Goal: Find specific page/section: Find specific page/section

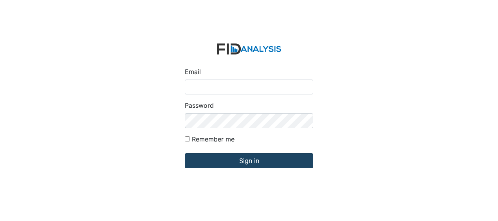
type input "[EMAIL_ADDRESS][DOMAIN_NAME]"
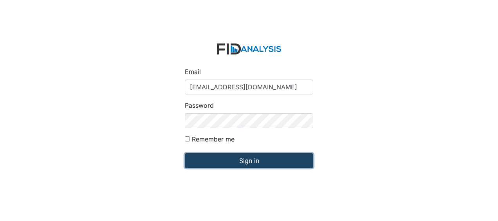
click at [235, 160] on input "Sign in" at bounding box center [249, 160] width 128 height 15
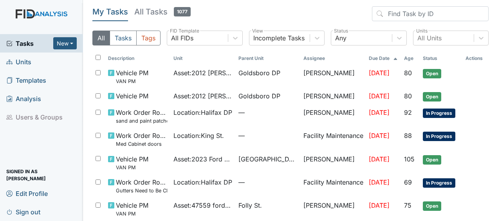
click at [27, 62] on span "Units" at bounding box center [18, 62] width 25 height 12
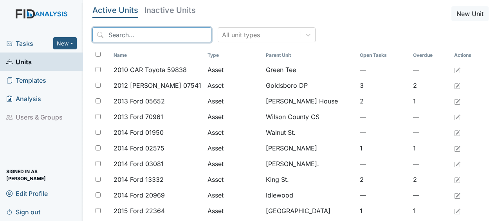
click at [127, 35] on input "search" at bounding box center [151, 34] width 119 height 15
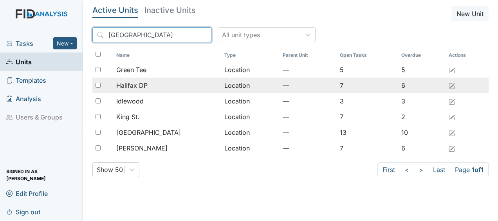
type input "halifax"
click at [221, 86] on td "Location" at bounding box center [250, 85] width 58 height 16
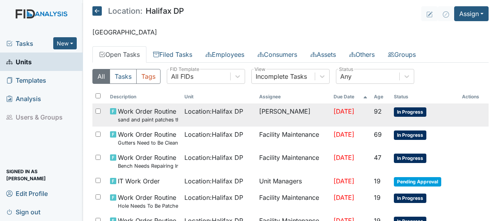
click at [260, 109] on td "[PERSON_NAME]" at bounding box center [293, 114] width 74 height 23
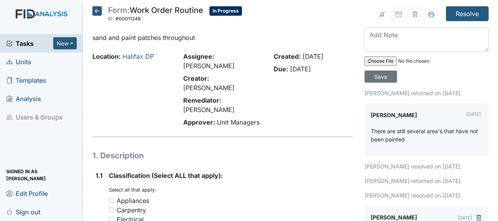
click at [97, 10] on icon at bounding box center [96, 10] width 9 height 9
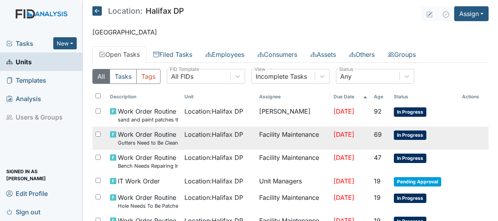
click at [209, 144] on td "Location : [GEOGRAPHIC_DATA] DP" at bounding box center [218, 137] width 74 height 23
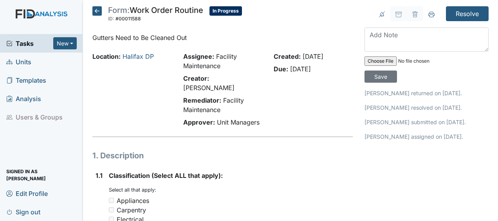
scroll to position [2, 0]
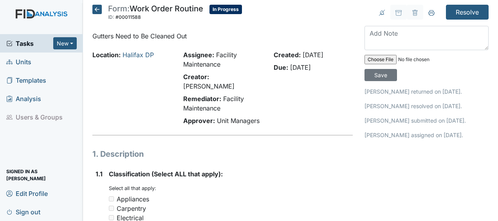
click at [98, 11] on icon at bounding box center [96, 9] width 9 height 9
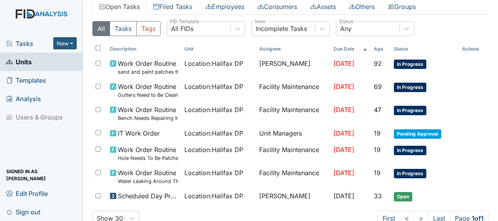
scroll to position [48, 0]
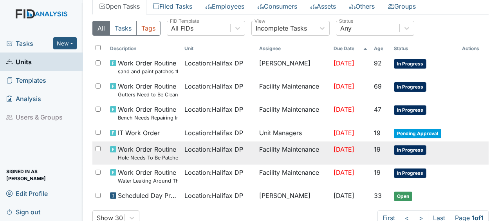
click at [213, 151] on span "Location : [GEOGRAPHIC_DATA] DP" at bounding box center [213, 148] width 59 height 9
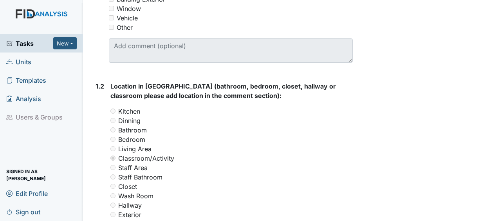
scroll to position [285, 0]
click at [182, 107] on div "Kitchen" at bounding box center [231, 111] width 242 height 9
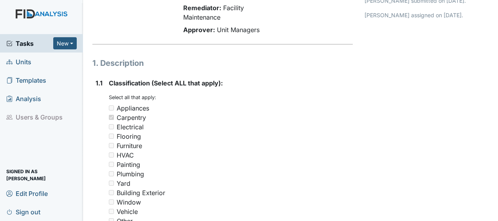
scroll to position [0, 0]
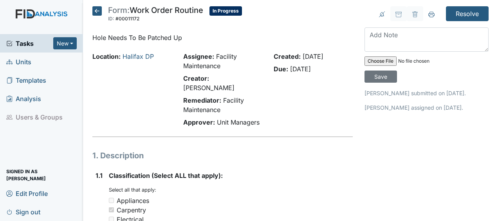
click at [97, 12] on icon at bounding box center [96, 10] width 9 height 9
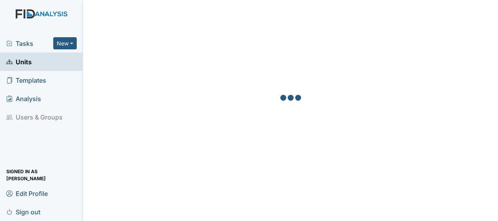
scroll to position [70, 0]
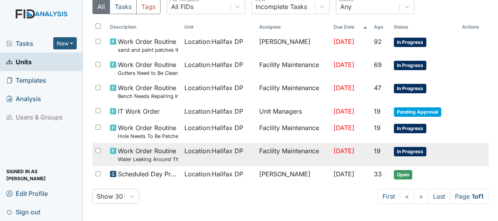
click at [160, 148] on span "Work Order Routine Water Leaking Around The Base of the Toilet" at bounding box center [148, 154] width 60 height 17
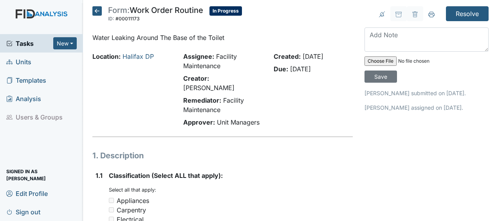
drag, startPoint x: 0, startPoint y: 0, endPoint x: 160, endPoint y: 148, distance: 218.3
click at [160, 150] on h1 "1. Description" at bounding box center [222, 156] width 260 height 12
drag, startPoint x: 160, startPoint y: 148, endPoint x: 164, endPoint y: 146, distance: 4.2
click at [164, 150] on h1 "1. Description" at bounding box center [222, 156] width 260 height 12
